Goal: Task Accomplishment & Management: Manage account settings

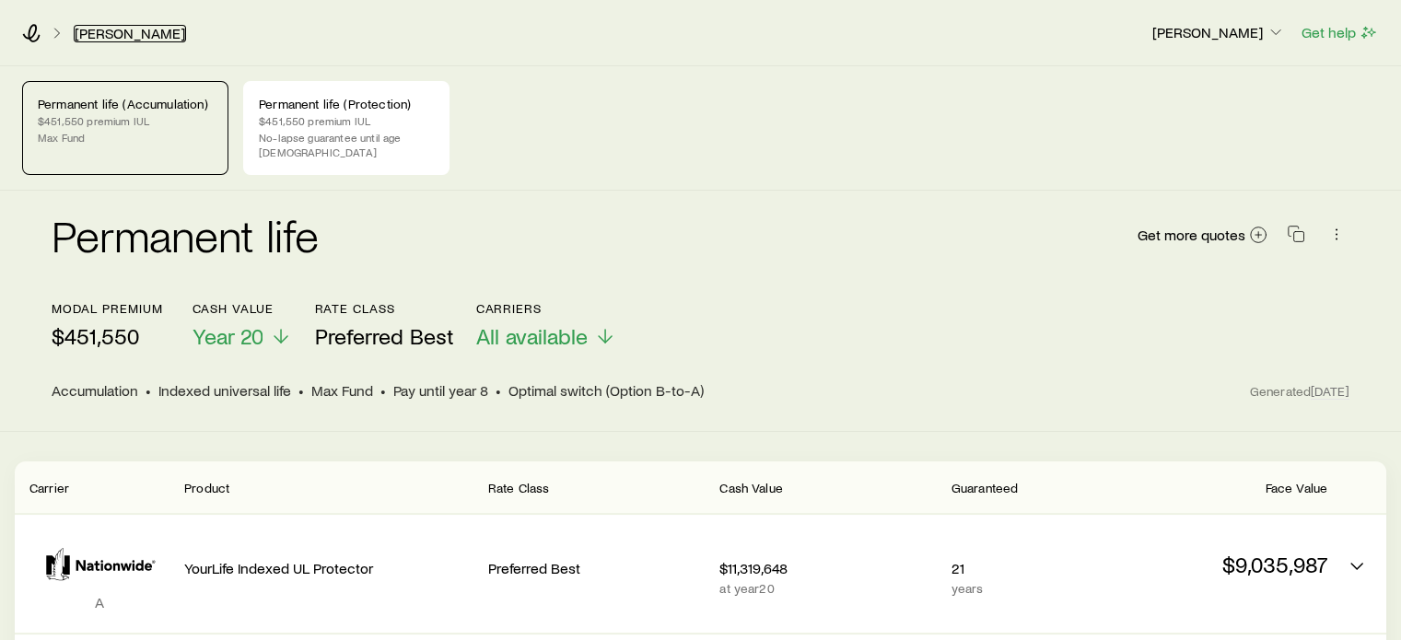
click at [126, 36] on link "[PERSON_NAME]" at bounding box center [130, 34] width 112 height 18
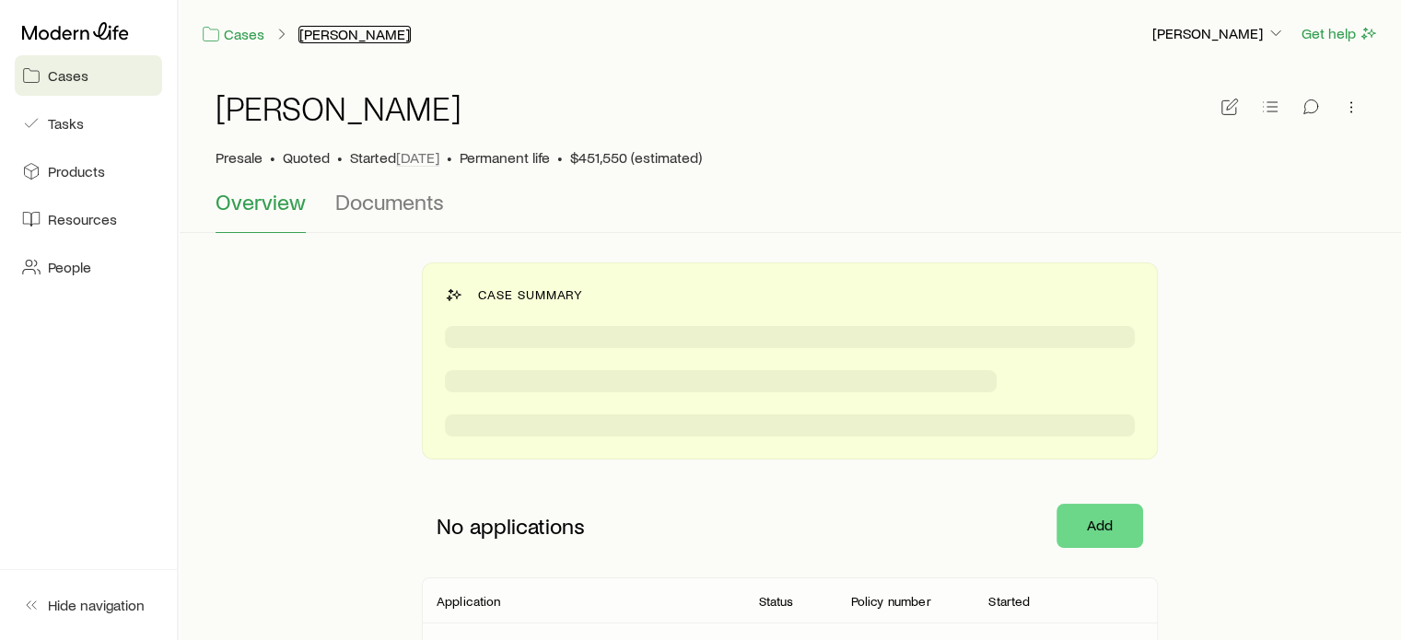
click at [313, 34] on button "[PERSON_NAME]" at bounding box center [354, 35] width 112 height 18
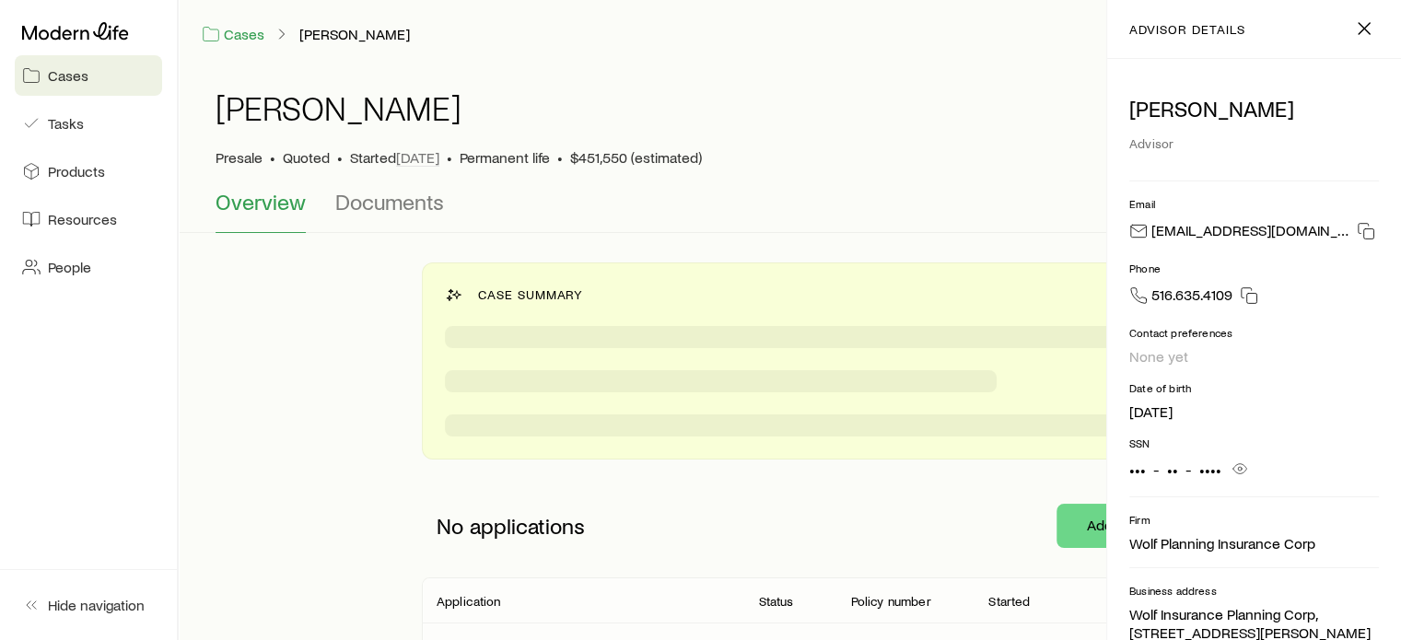
click at [880, 99] on div "[PERSON_NAME]" at bounding box center [790, 118] width 1149 height 59
click at [261, 24] on link "Cases" at bounding box center [233, 34] width 64 height 21
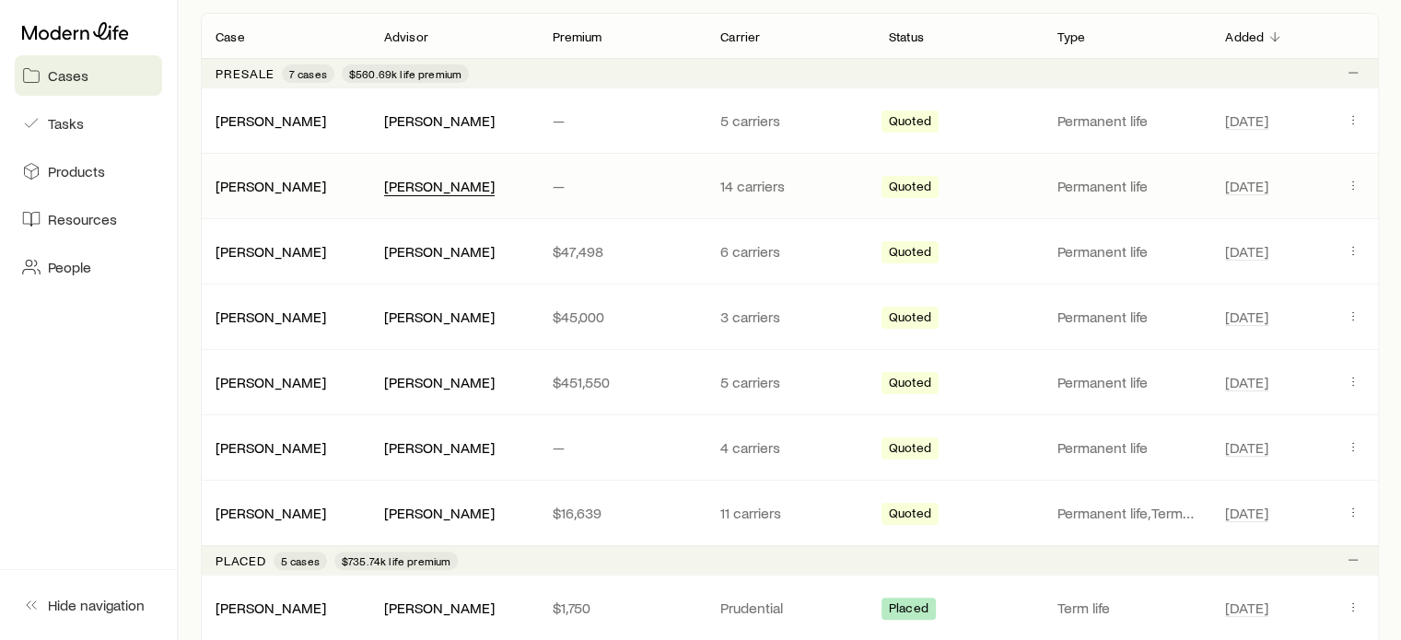
scroll to position [368, 0]
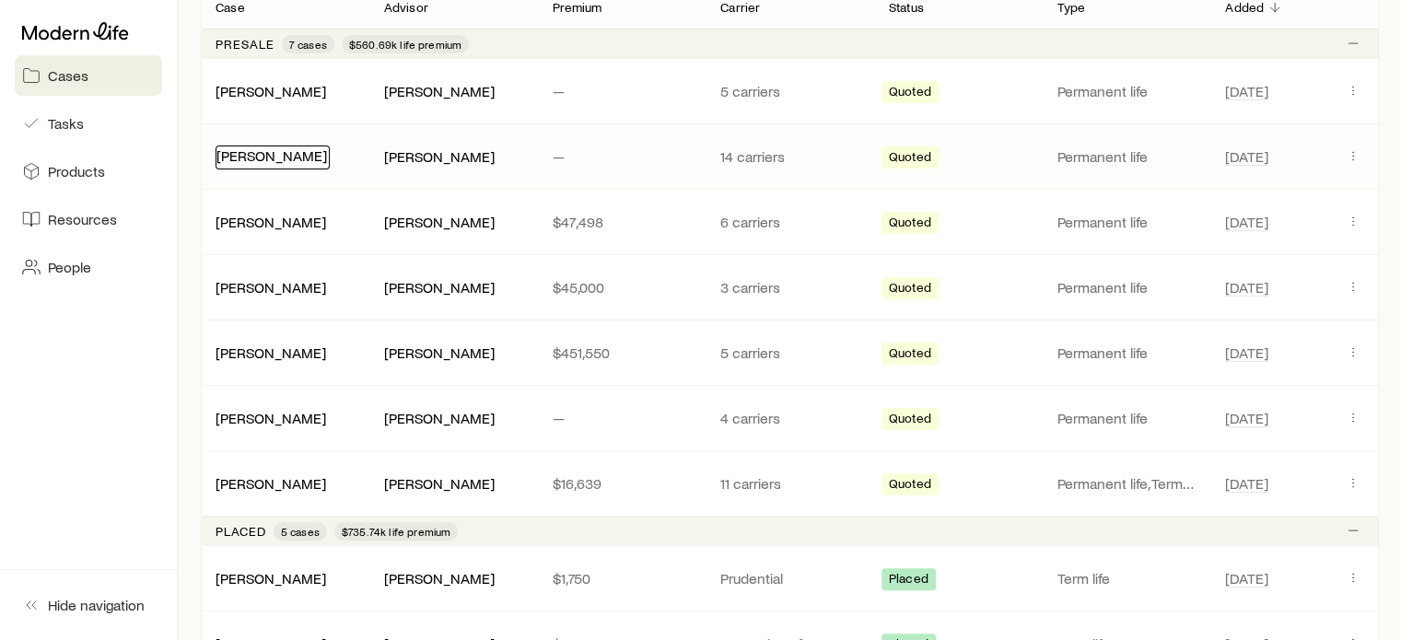
click at [316, 158] on link "[PERSON_NAME]" at bounding box center [271, 155] width 111 height 18
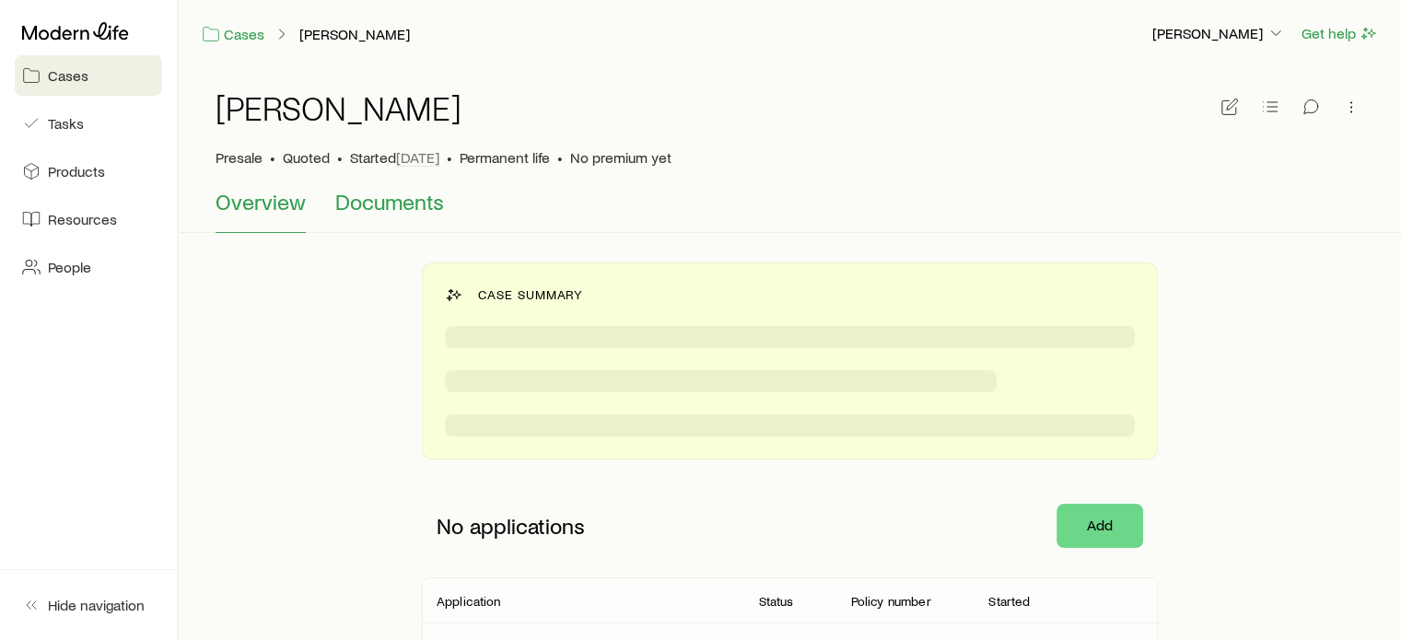
click at [394, 196] on span "Documents" at bounding box center [389, 202] width 109 height 26
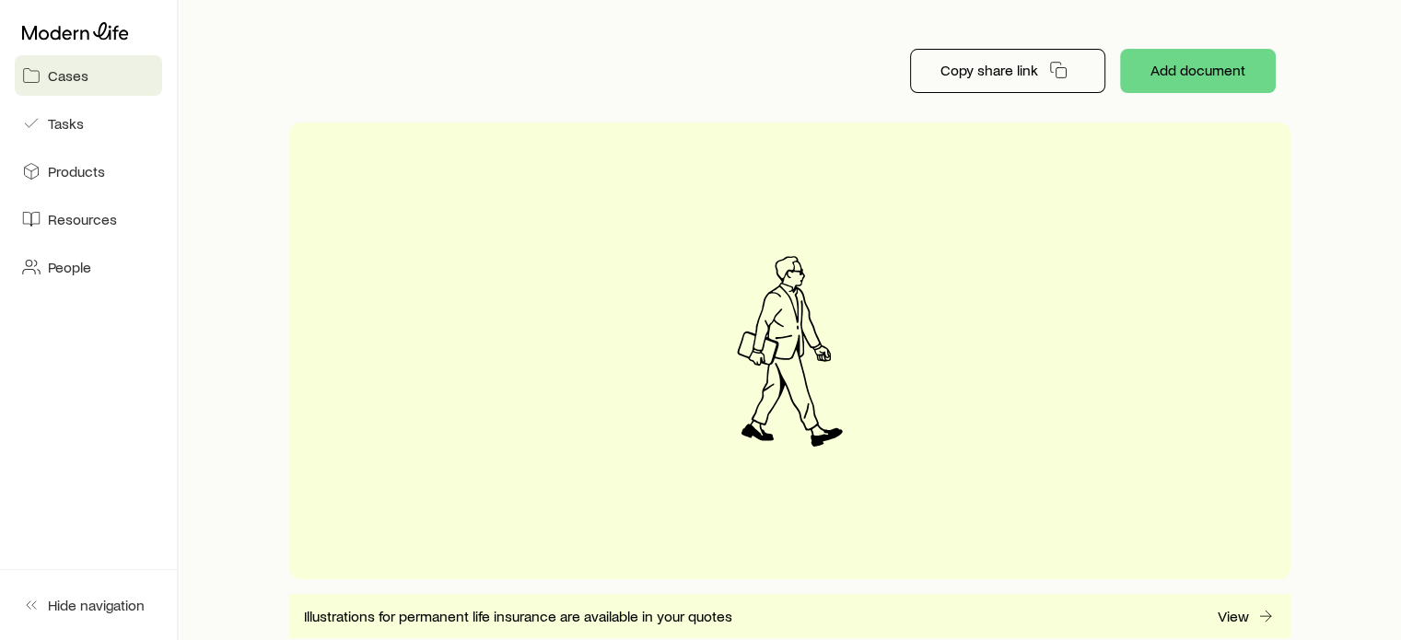
scroll to position [395, 0]
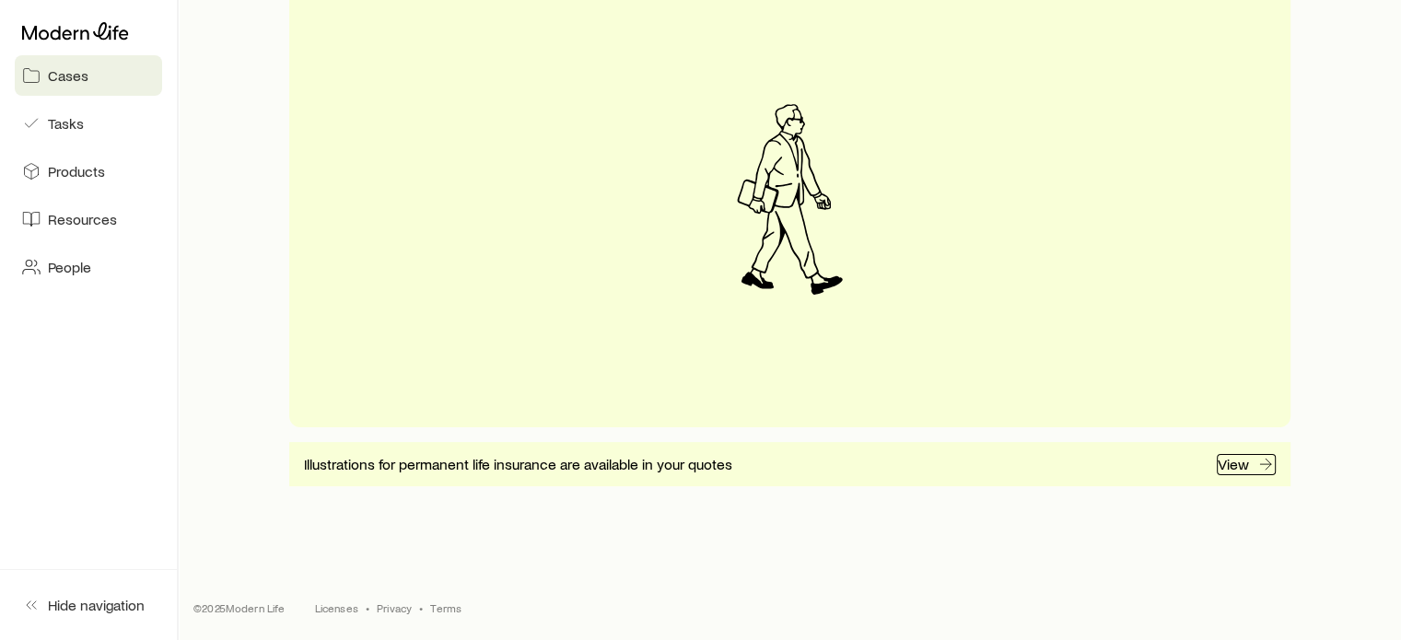
click at [1237, 471] on p "View" at bounding box center [1233, 464] width 31 height 18
